Goal: Task Accomplishment & Management: Manage account settings

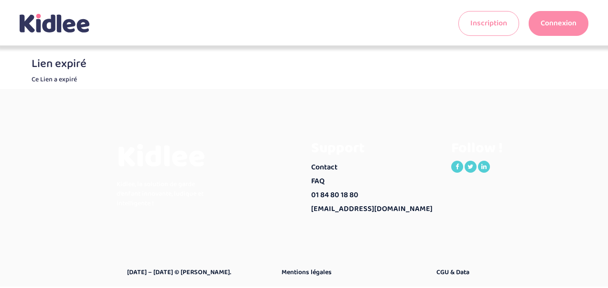
click at [574, 26] on link "Connexion" at bounding box center [558, 23] width 60 height 25
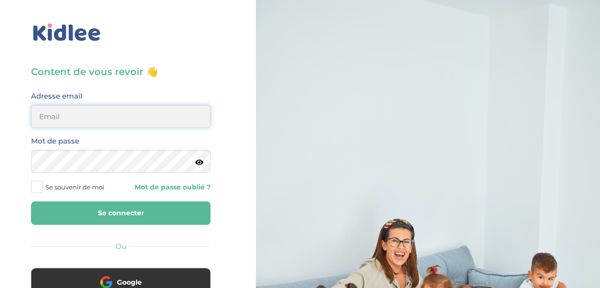
type input "ou-razika@outlook.com"
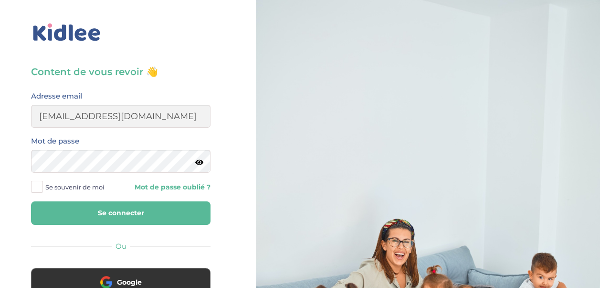
click at [144, 215] on button "Se connecter" at bounding box center [121, 212] width 180 height 23
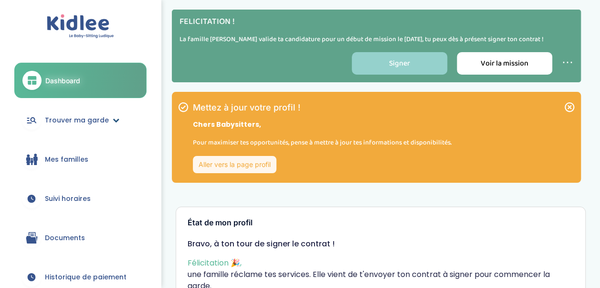
click at [113, 119] on icon at bounding box center [116, 120] width 7 height 7
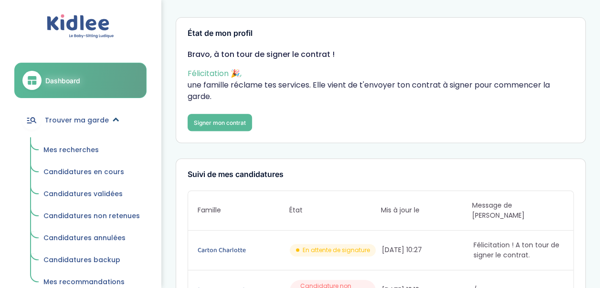
scroll to position [191, 0]
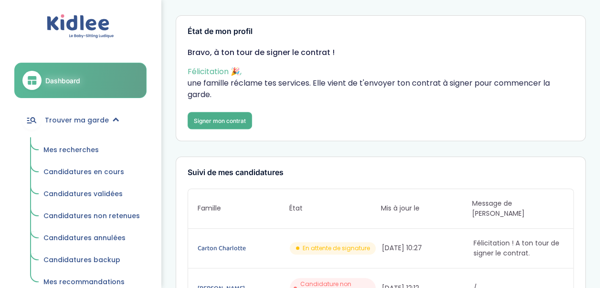
click at [205, 117] on link "Signer mon contrat" at bounding box center [220, 120] width 64 height 17
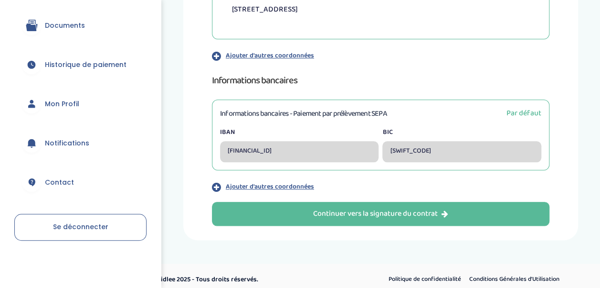
scroll to position [460, 0]
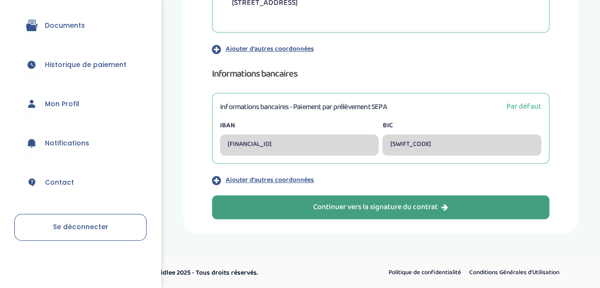
click at [402, 202] on div "Continuer vers la signature du contrat" at bounding box center [380, 207] width 135 height 11
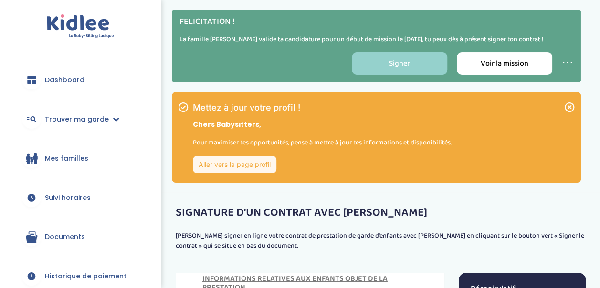
scroll to position [437, 0]
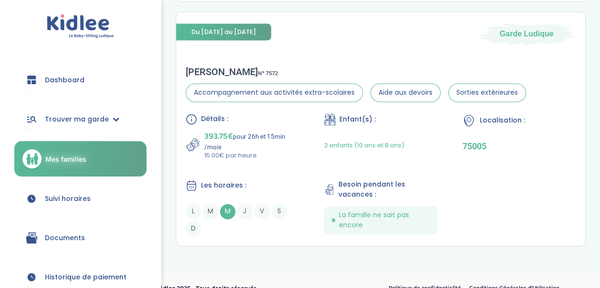
scroll to position [669, 0]
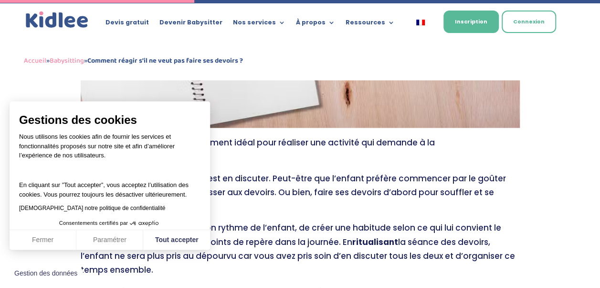
scroll to position [1003, 0]
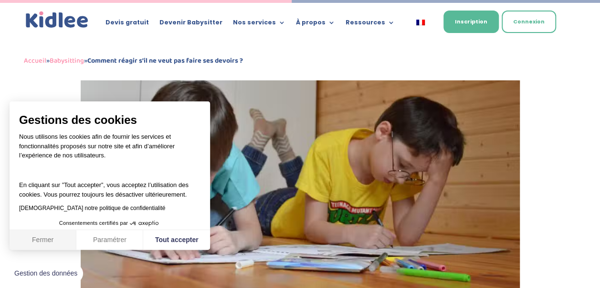
click at [32, 245] on button "Fermer" at bounding box center [43, 240] width 67 height 20
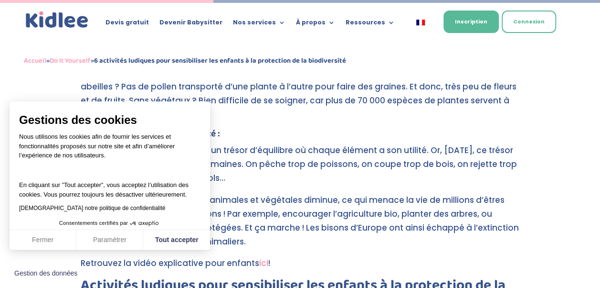
scroll to position [1003, 0]
